Goal: Task Accomplishment & Management: Manage account settings

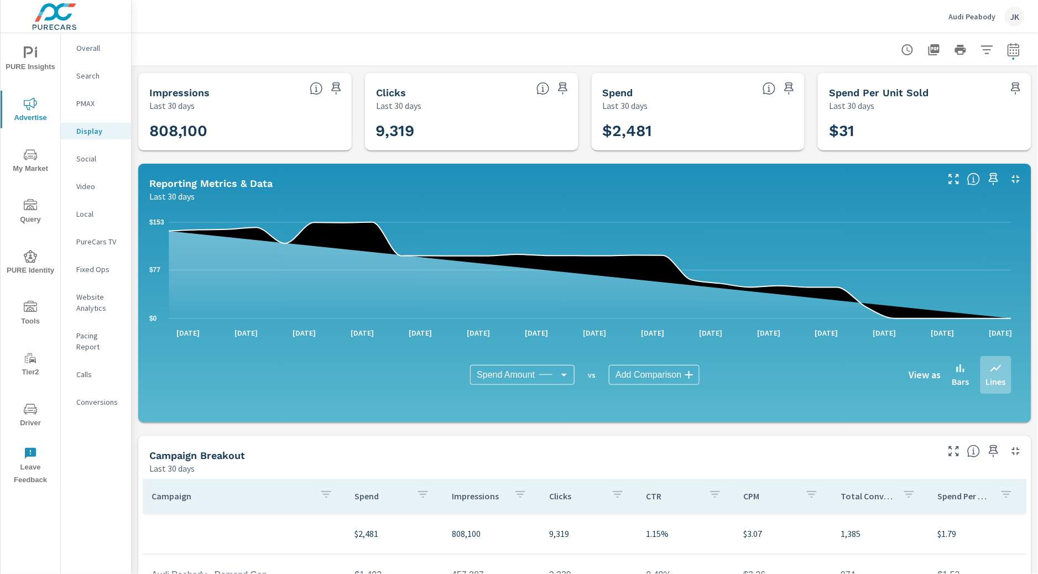
scroll to position [217, 0]
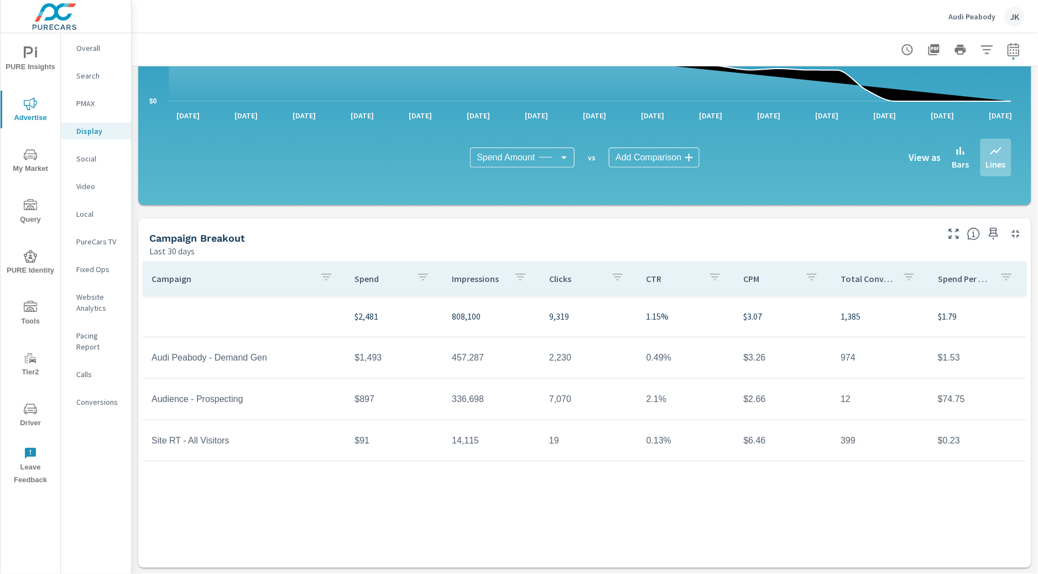
click at [1016, 13] on div "JK" at bounding box center [1015, 17] width 20 height 20
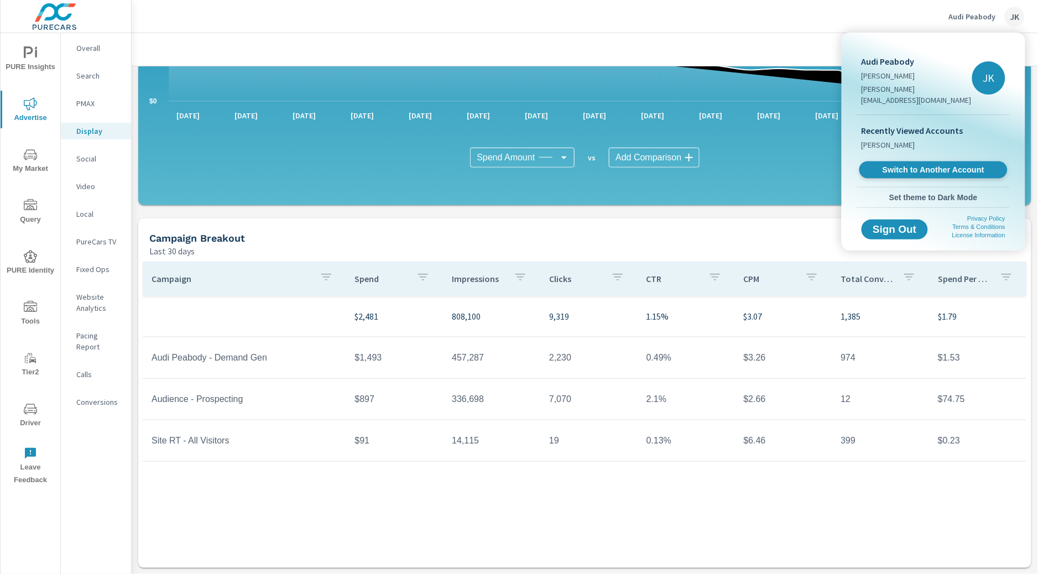
click at [953, 165] on span "Switch to Another Account" at bounding box center [932, 170] width 135 height 11
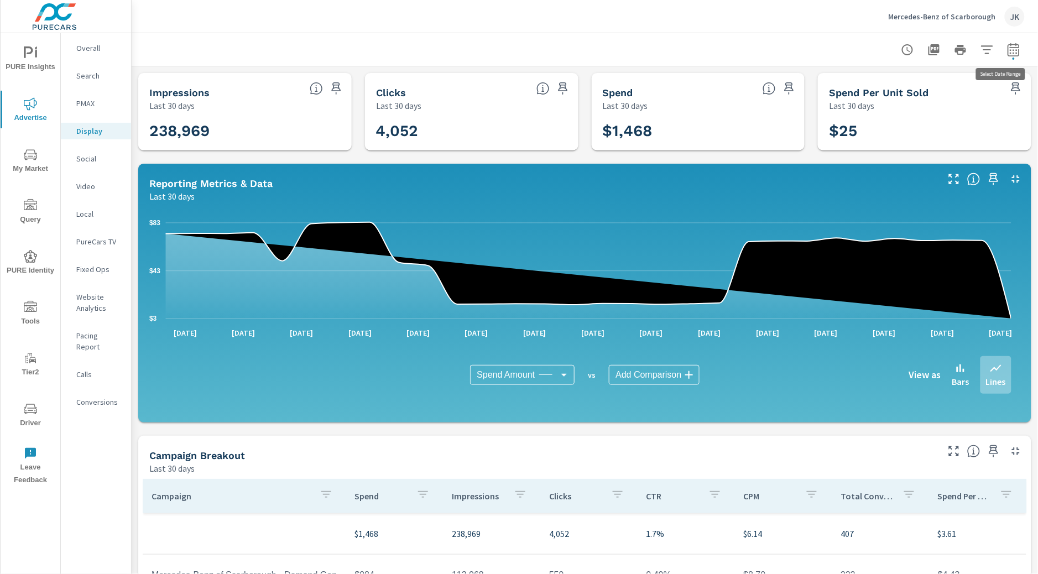
click at [1010, 52] on icon "button" at bounding box center [1013, 51] width 7 height 4
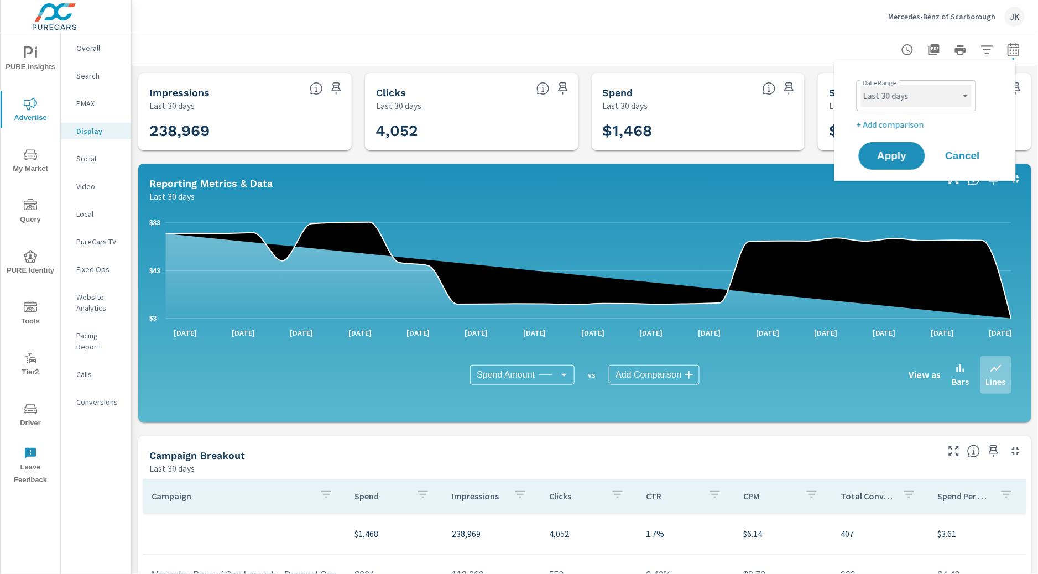
click at [936, 96] on select "Custom Yesterday Last week Last 7 days Last 14 days Last 30 days Last 45 days L…" at bounding box center [916, 96] width 111 height 22
click at [861, 85] on select "Custom Yesterday Last week Last 7 days Last 14 days Last 30 days Last 45 days L…" at bounding box center [916, 96] width 111 height 22
select select "Month to date"
click at [892, 158] on span "Apply" at bounding box center [891, 156] width 45 height 11
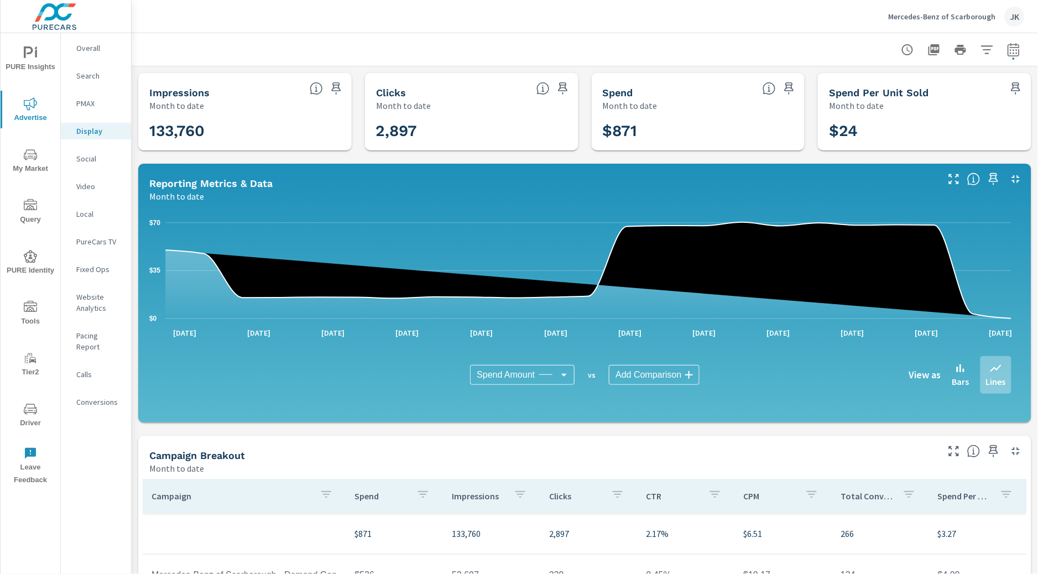
scroll to position [217, 0]
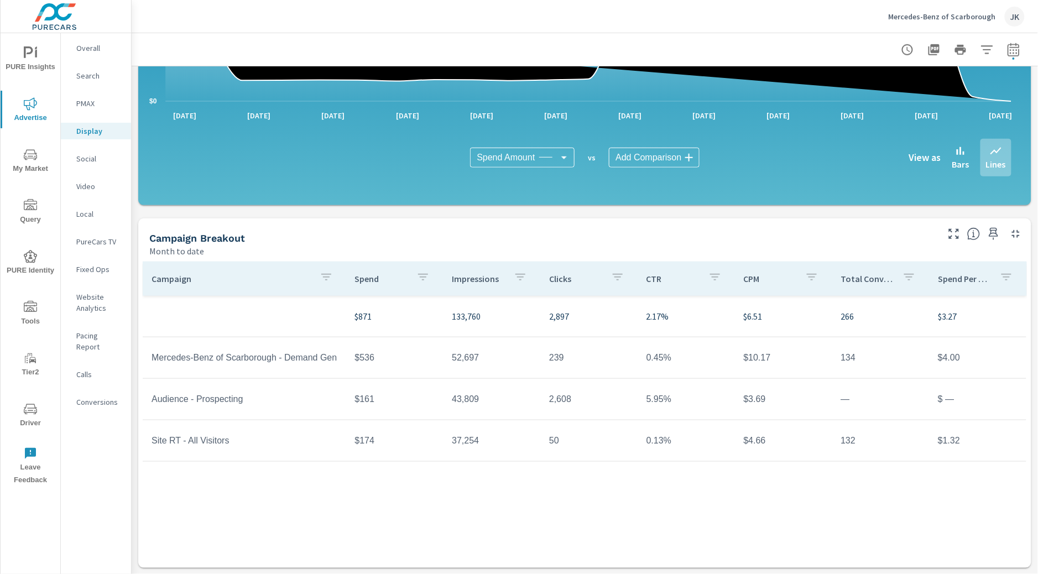
click at [651, 547] on div "Campaign Spend Impressions Clicks CTR CPM Total Conversions Spend Per Conversio…" at bounding box center [585, 413] width 884 height 302
